Goal: Task Accomplishment & Management: Use online tool/utility

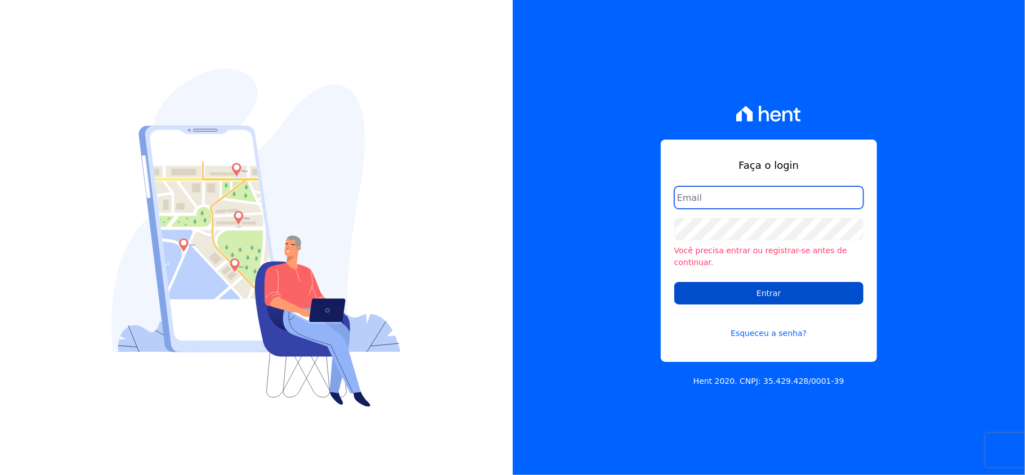
type input "[EMAIL_ADDRESS][DOMAIN_NAME]"
click at [728, 284] on input "Entrar" at bounding box center [768, 293] width 189 height 23
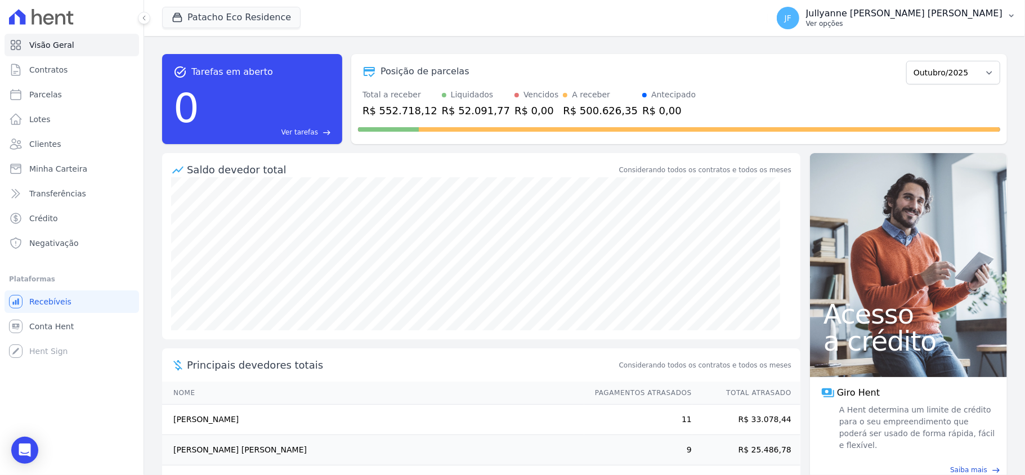
click at [950, 23] on p "Ver opções" at bounding box center [904, 23] width 196 height 9
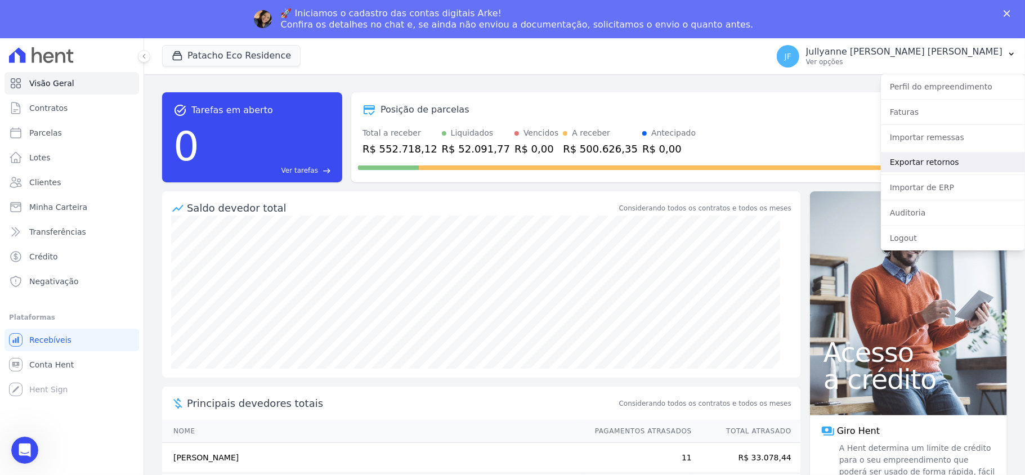
click at [923, 162] on link "Exportar retornos" at bounding box center [953, 162] width 144 height 20
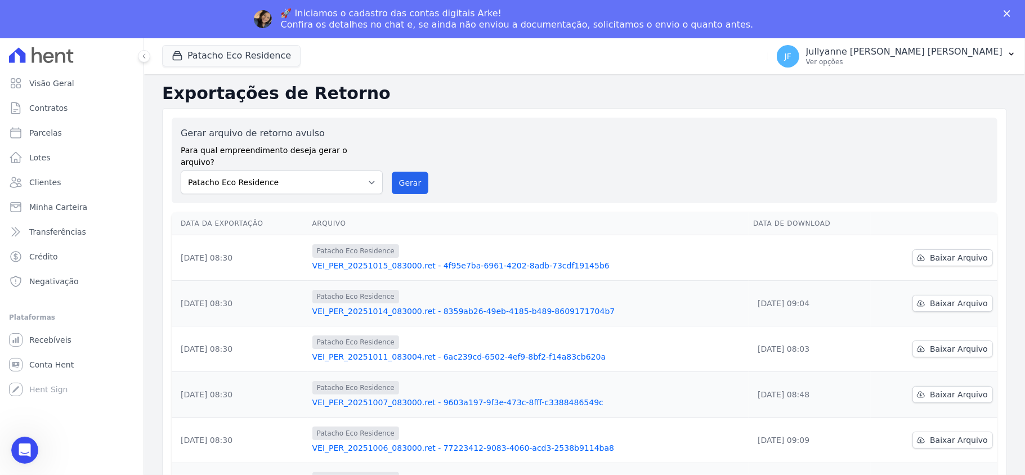
click at [942, 212] on th at bounding box center [934, 223] width 127 height 23
click at [944, 252] on span "Baixar Arquivo" at bounding box center [959, 257] width 58 height 11
